Goal: Information Seeking & Learning: Check status

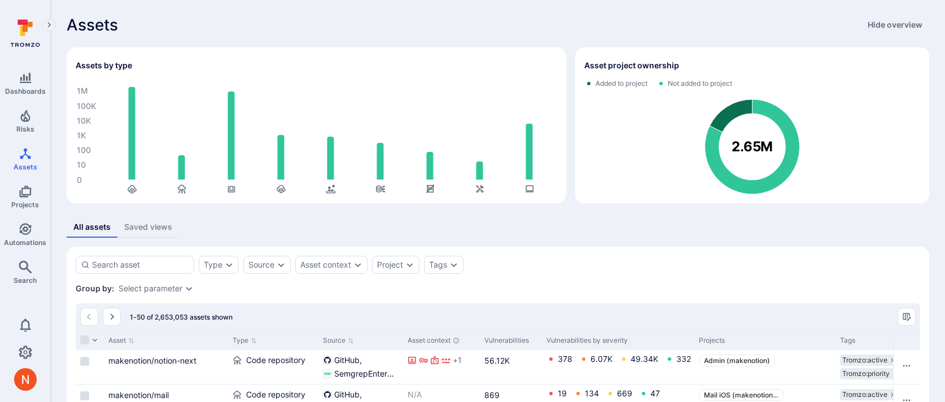
scroll to position [16, 0]
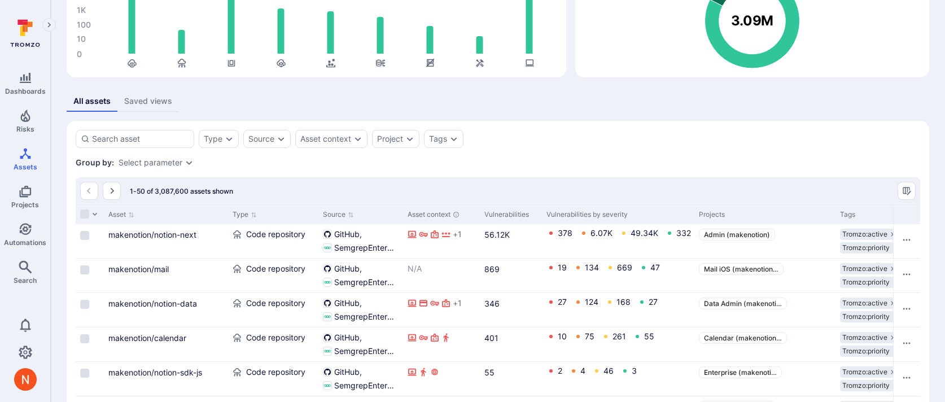
scroll to position [126, 0]
click at [725, 158] on div "Group by: Select parameter" at bounding box center [498, 161] width 845 height 11
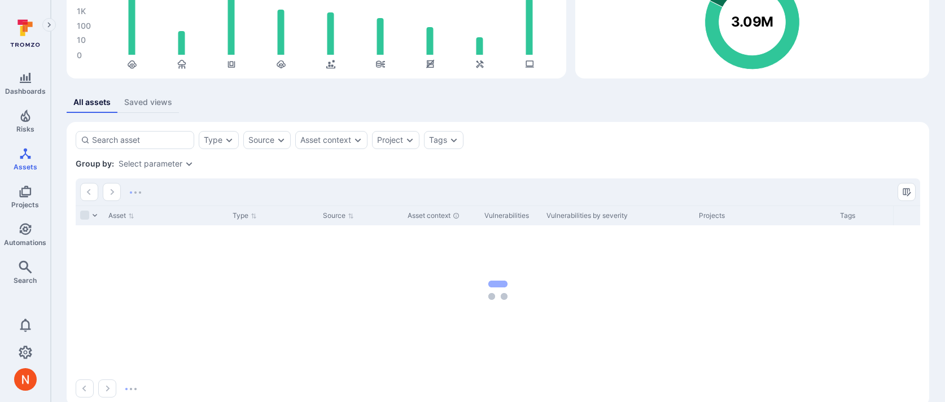
scroll to position [145, 0]
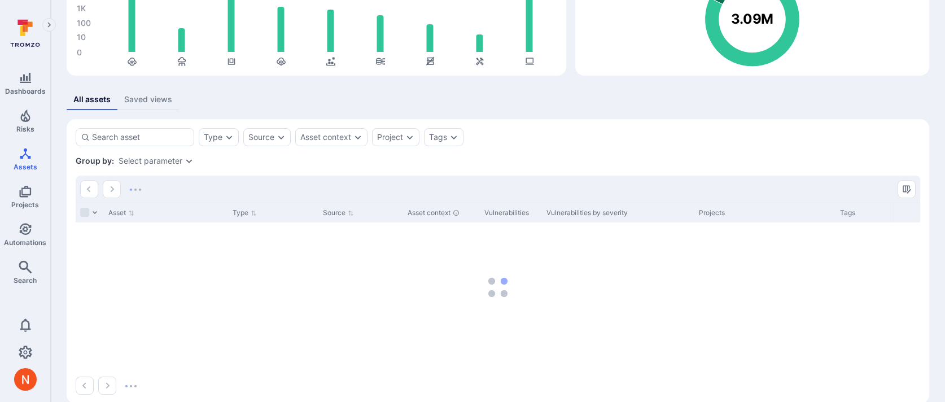
scroll to position [128, 0]
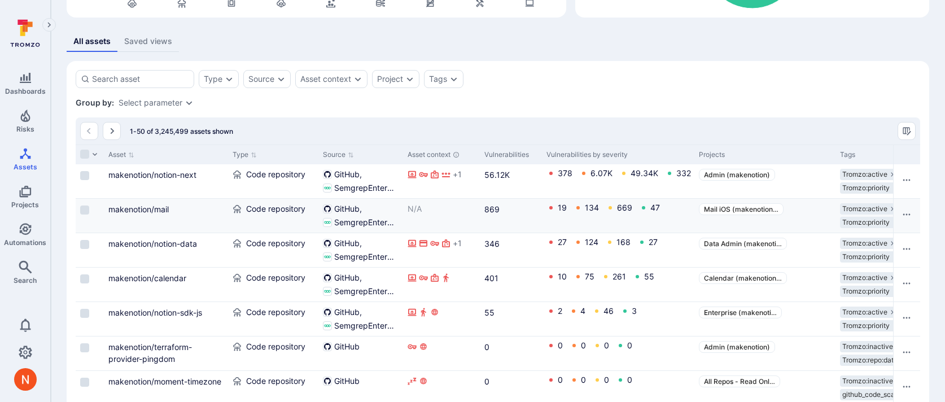
scroll to position [126, 0]
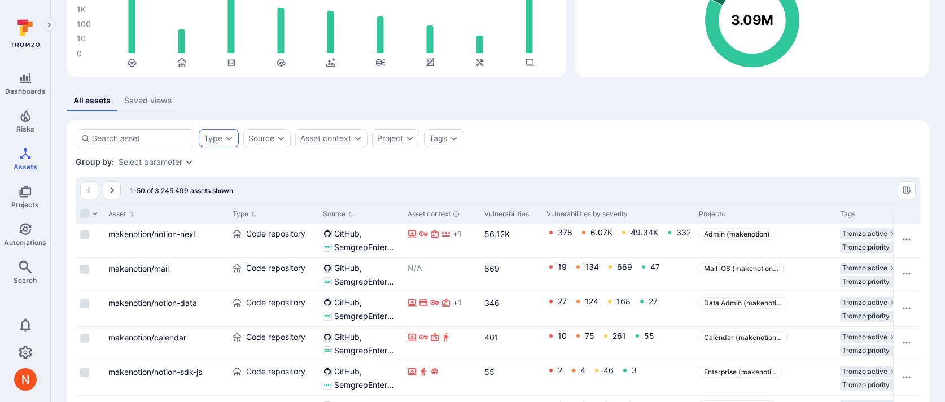
click at [216, 137] on div "Type" at bounding box center [213, 138] width 19 height 9
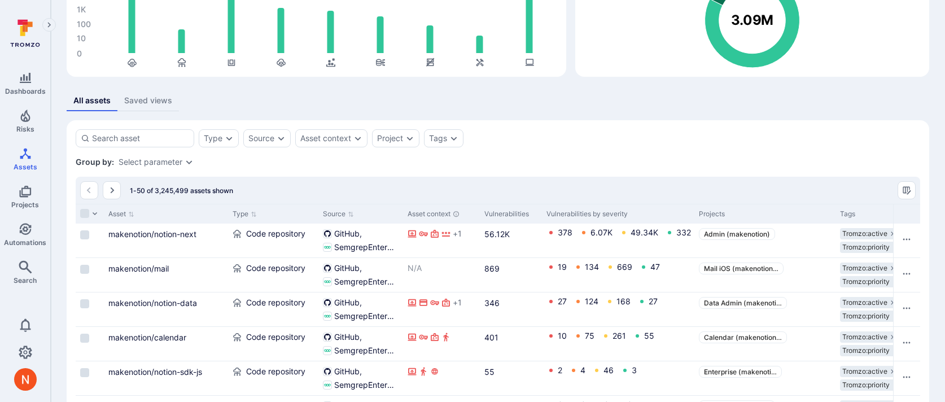
click at [164, 164] on div "Select parameter" at bounding box center [151, 162] width 64 height 9
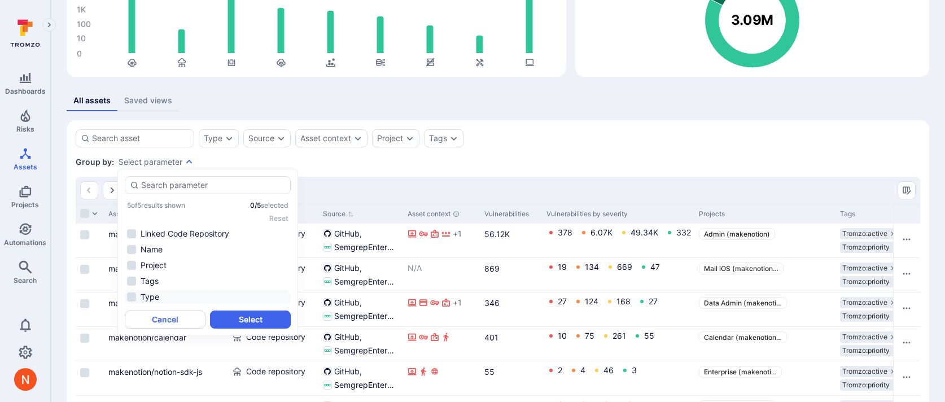
click at [158, 298] on li "Type" at bounding box center [208, 297] width 166 height 14
click at [231, 312] on button "Select" at bounding box center [250, 320] width 81 height 18
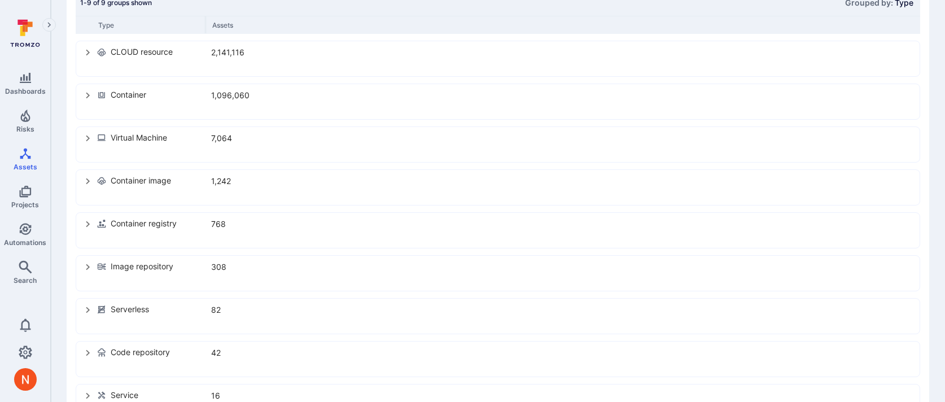
scroll to position [314, 0]
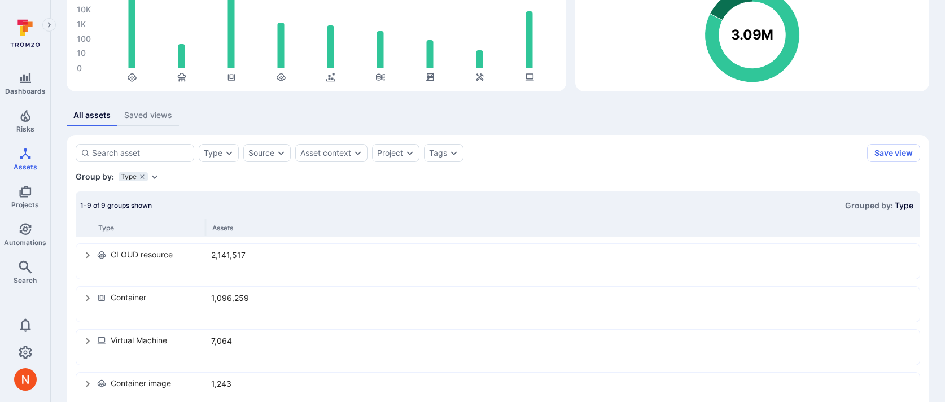
scroll to position [113, 0]
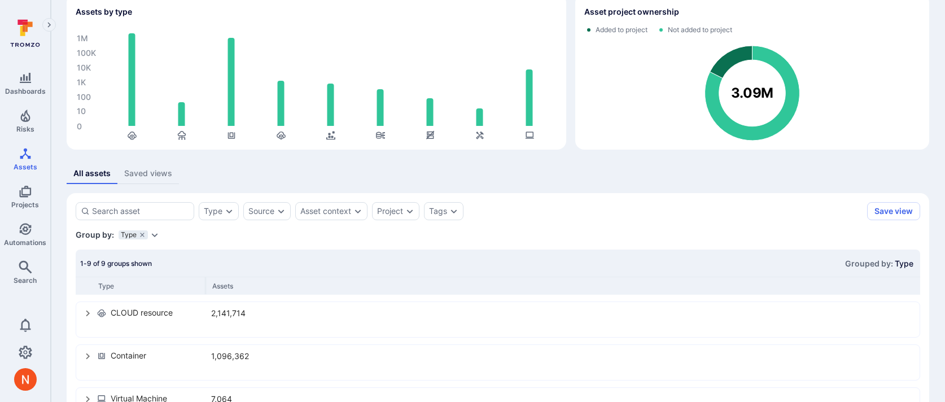
scroll to position [54, 0]
click at [140, 237] on icon "grouping parameters" at bounding box center [142, 234] width 7 height 7
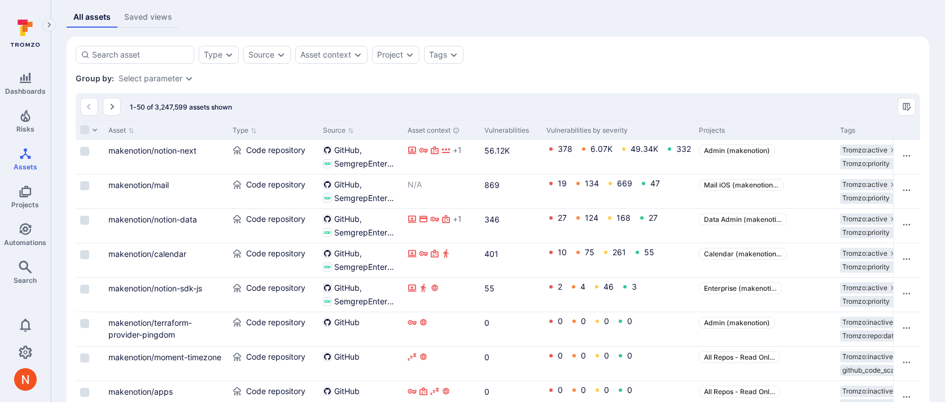
scroll to position [211, 0]
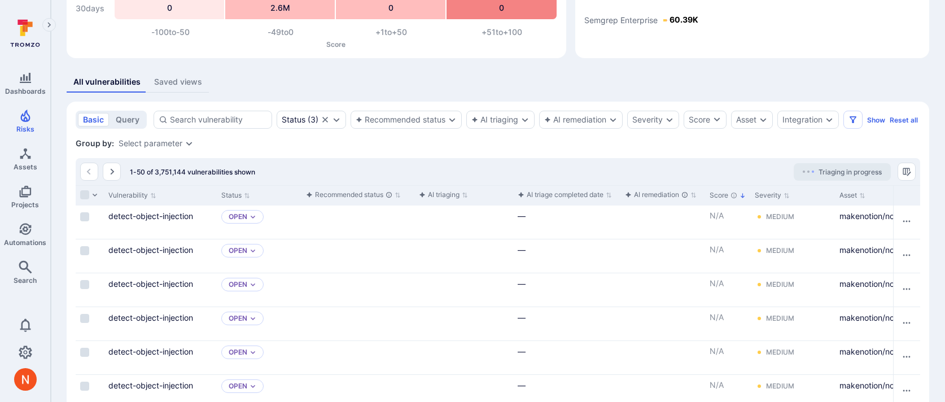
scroll to position [159, 0]
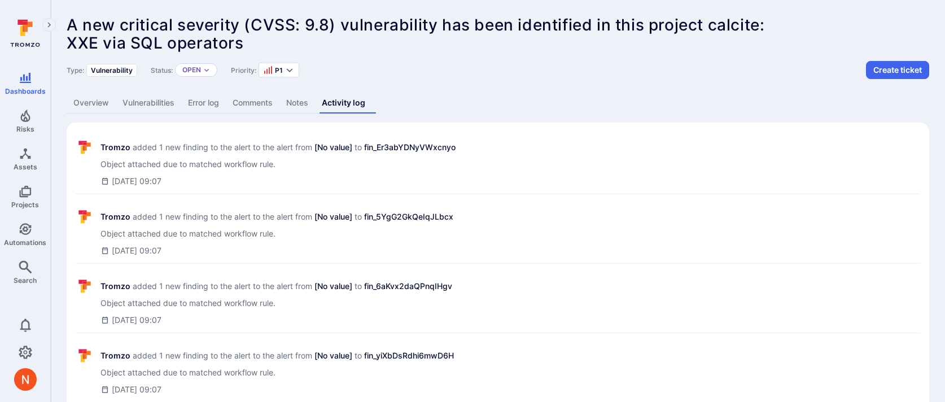
scroll to position [512, 0]
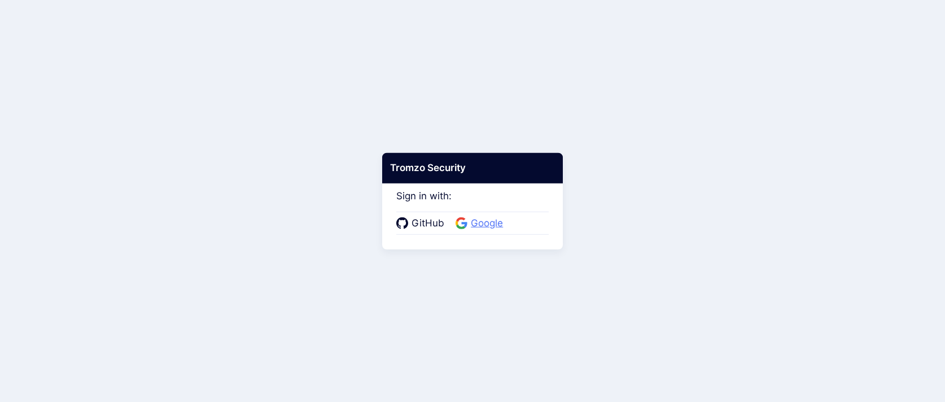
click at [474, 220] on span "Google" at bounding box center [486, 223] width 39 height 15
